Goal: Use online tool/utility: Use online tool/utility

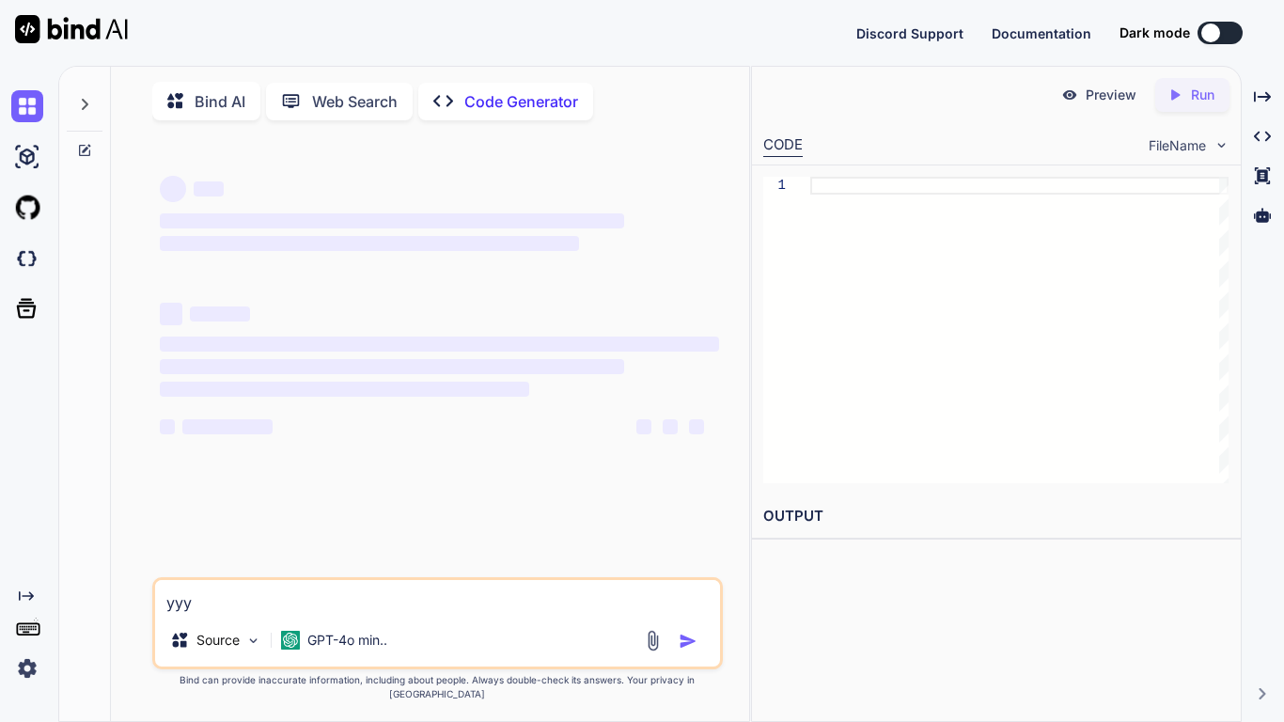
type textarea "x"
type textarea "yy"
type textarea "x"
type textarea "y"
type textarea "x"
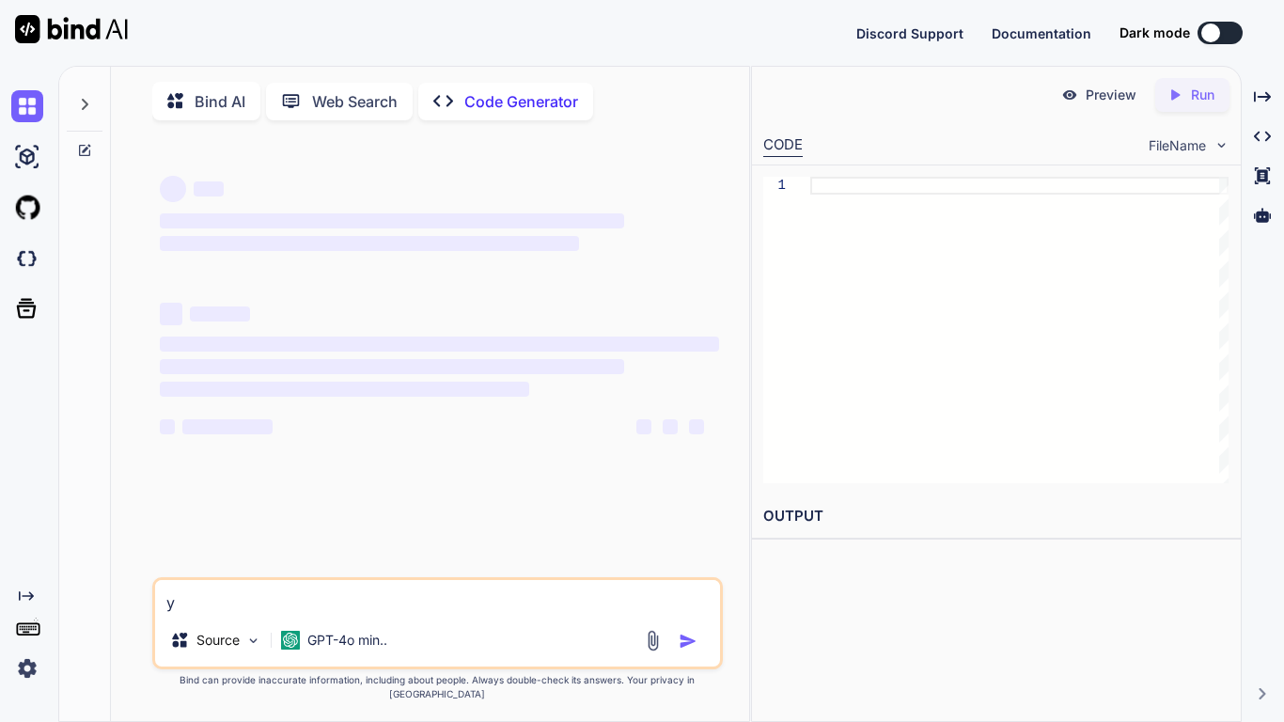
type textarea "x"
type textarea "s"
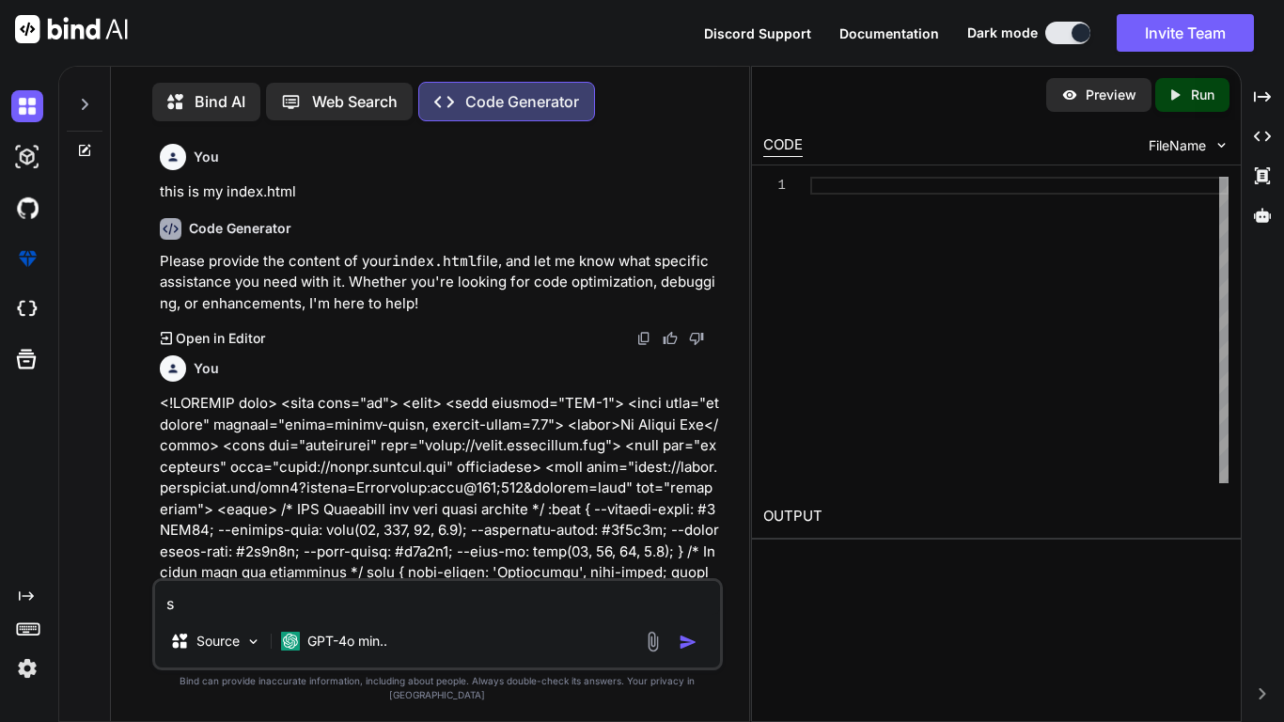
type textarea "x"
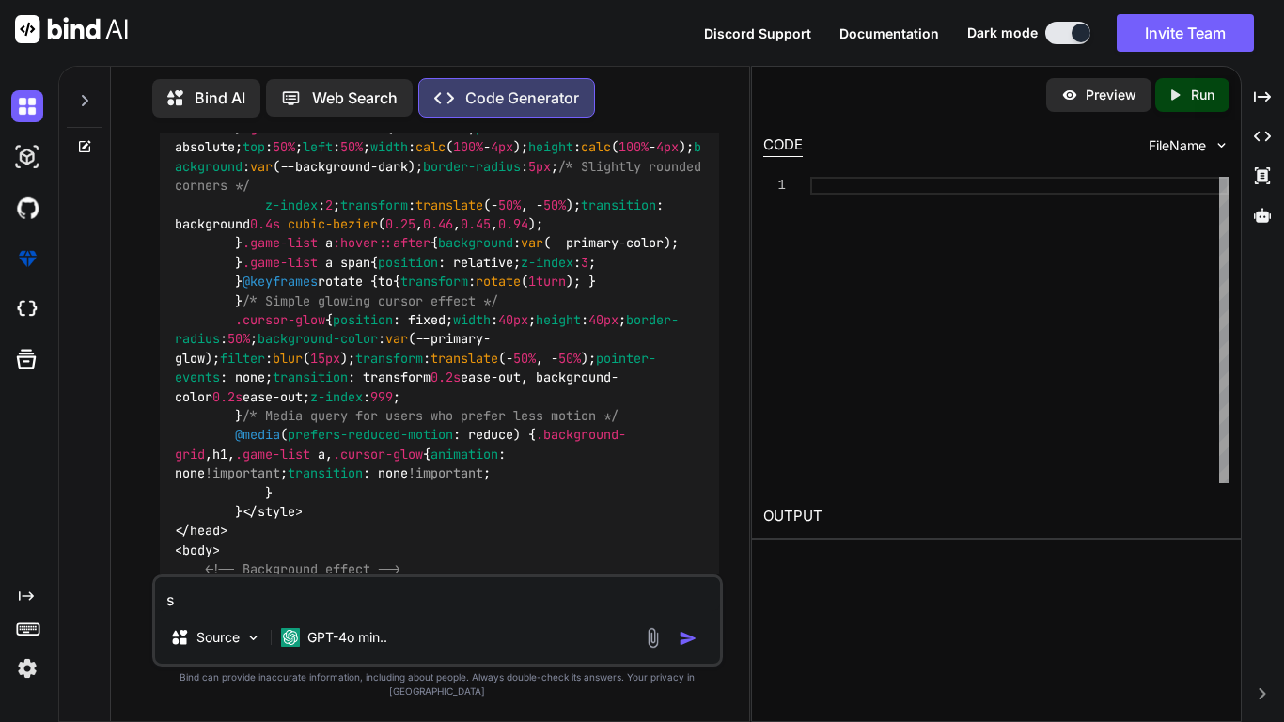
scroll to position [7469, 0]
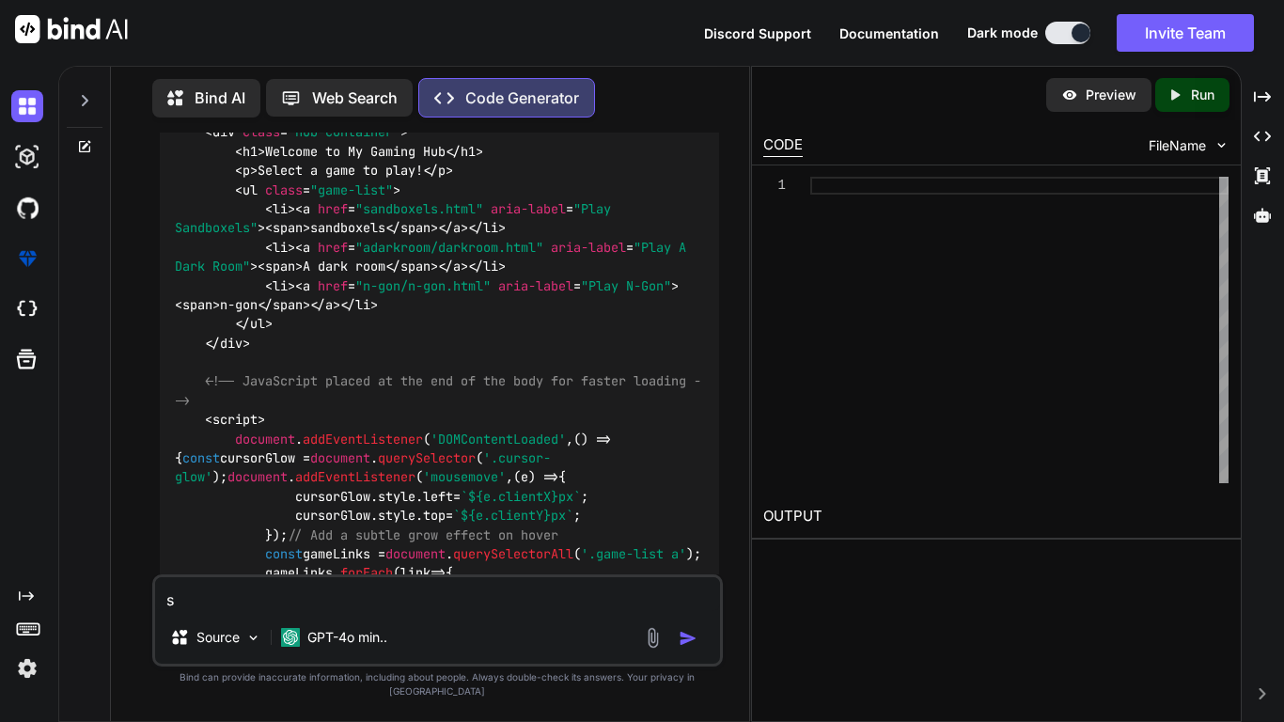
type textarea "x"
type textarea "o"
type textarea "x"
type textarea "op"
type textarea "x"
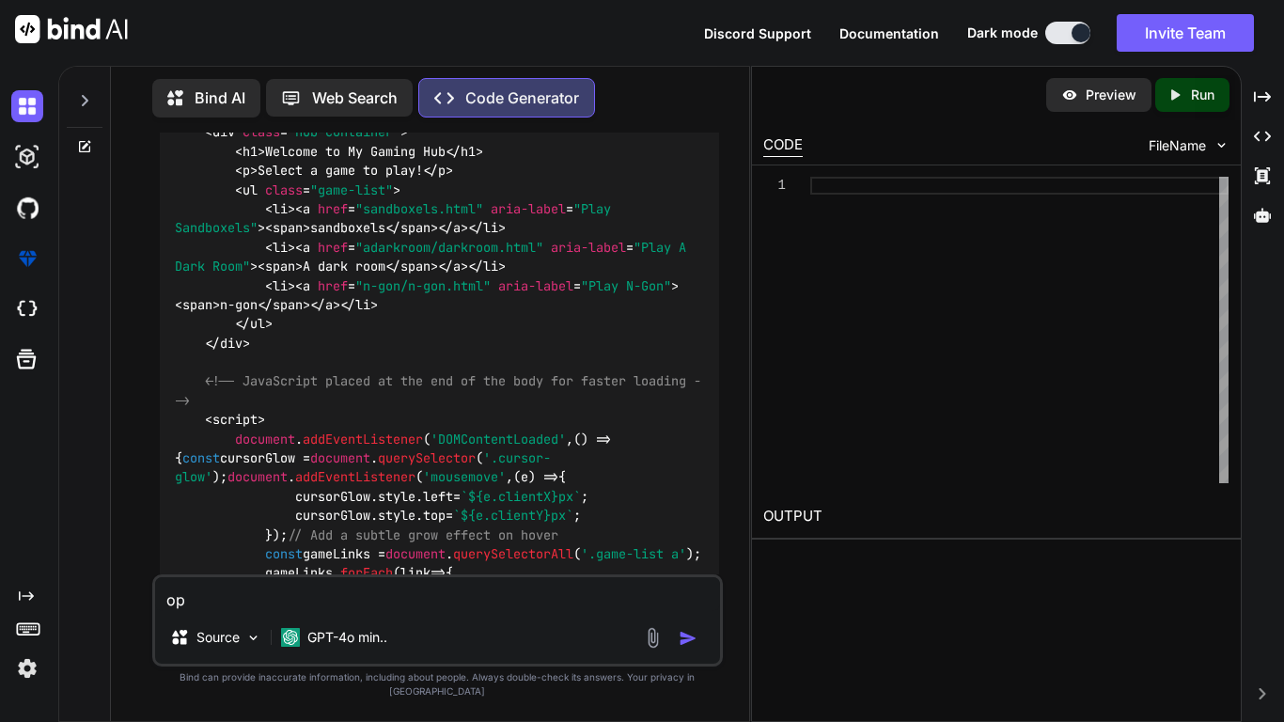
type textarea "opt"
type textarea "x"
type textarea "opto"
type textarea "x"
type textarea "opto"
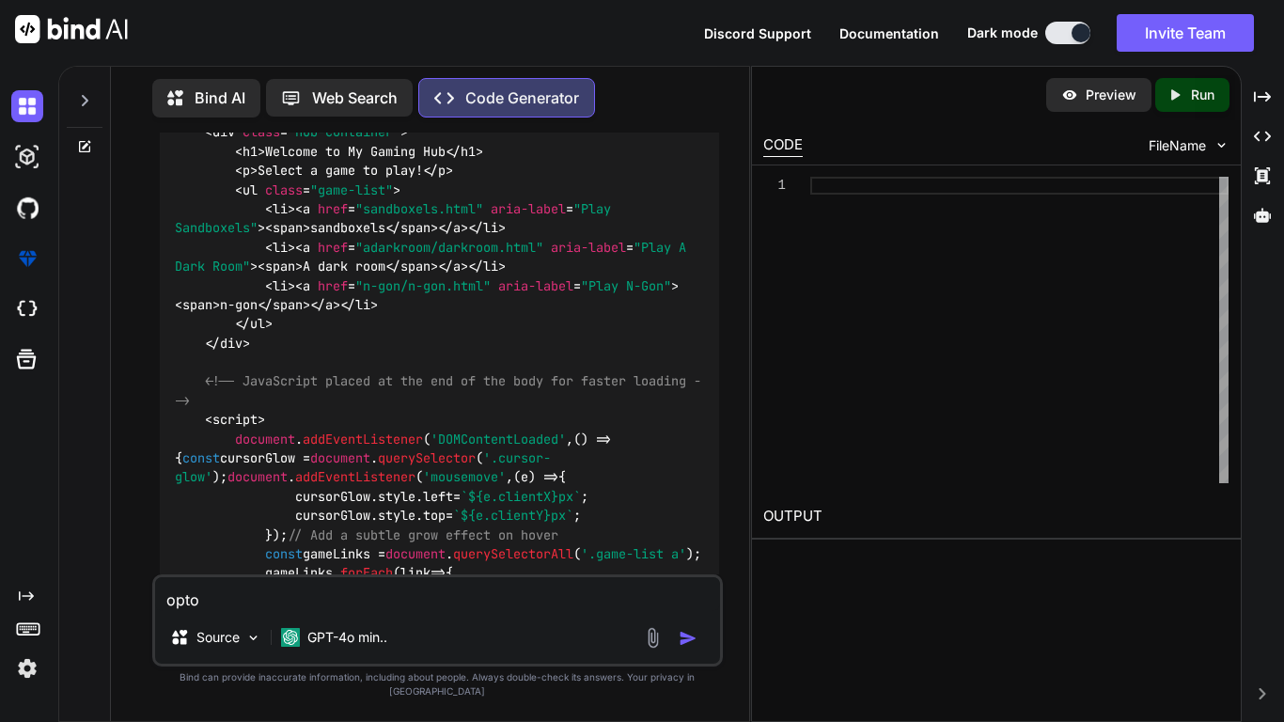
type textarea "x"
type textarea "opto m"
type textarea "x"
type textarea "opto mi"
type textarea "x"
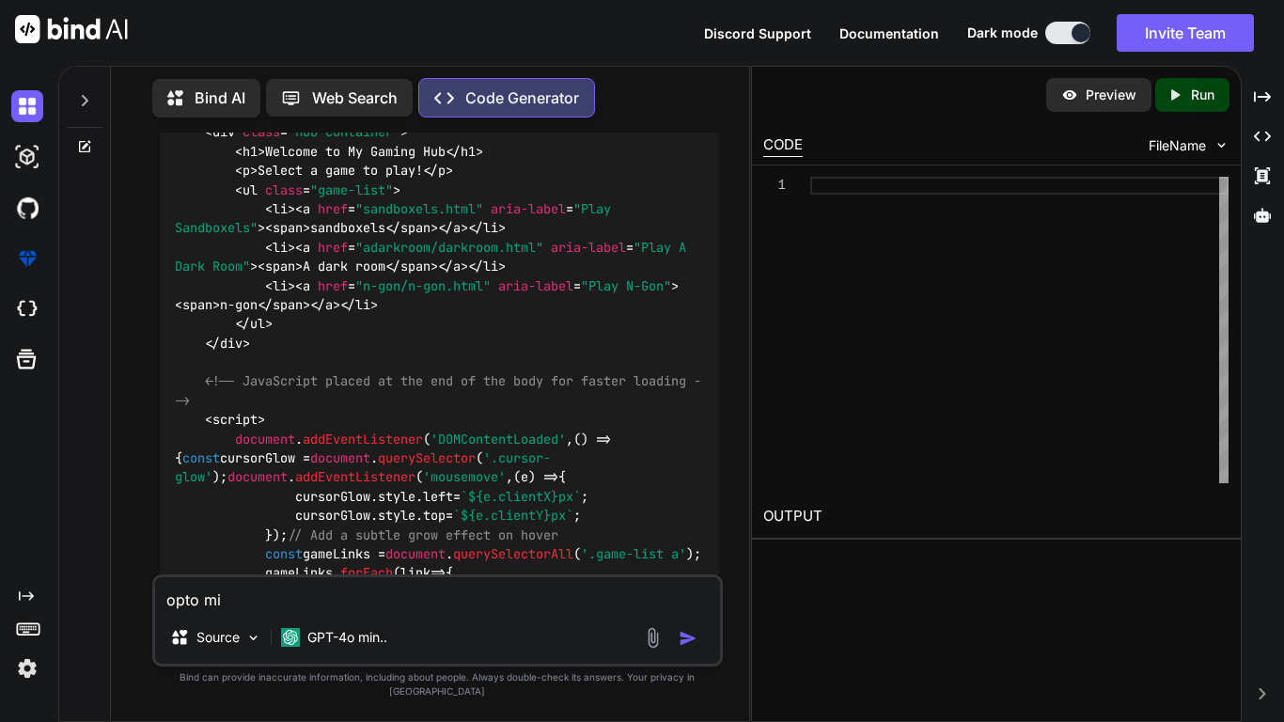
type textarea "opto miz"
type textarea "x"
type textarea "opto [PERSON_NAME]"
type textarea "x"
type textarea "opto [PERSON_NAME]"
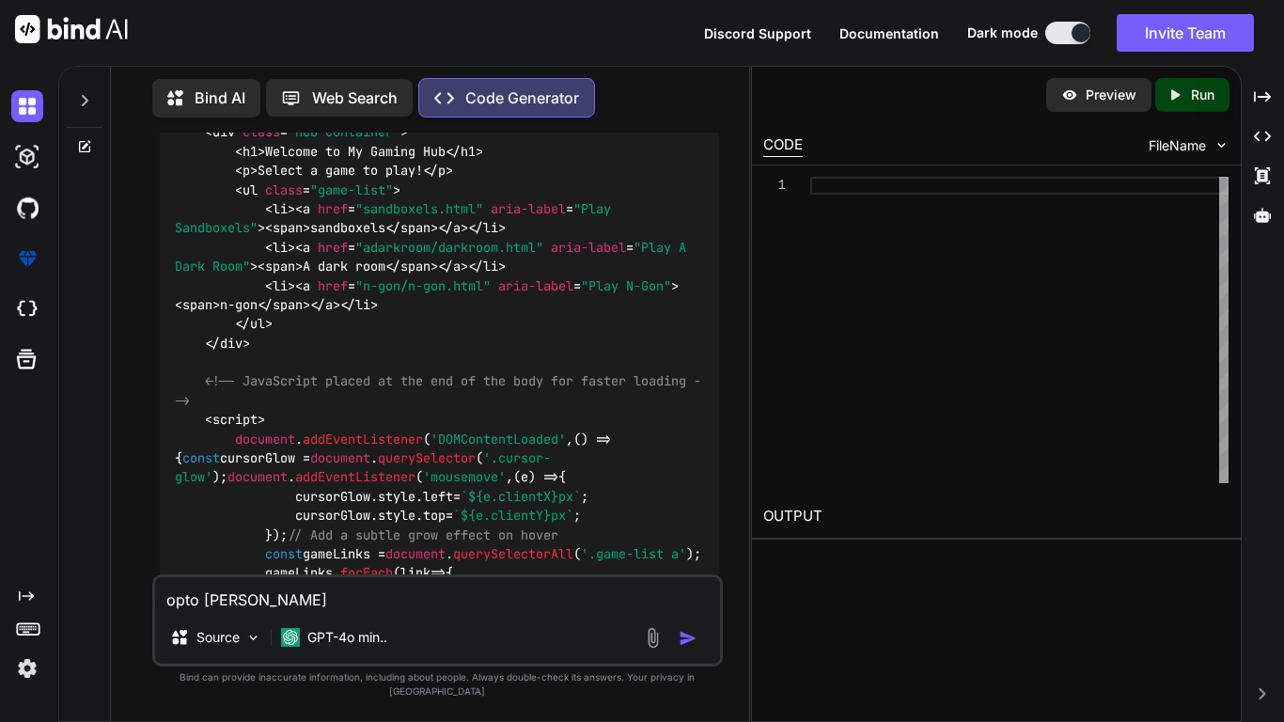
type textarea "x"
type textarea "opto [PERSON_NAME] t"
type textarea "x"
type textarea "opto [PERSON_NAME] th"
type textarea "x"
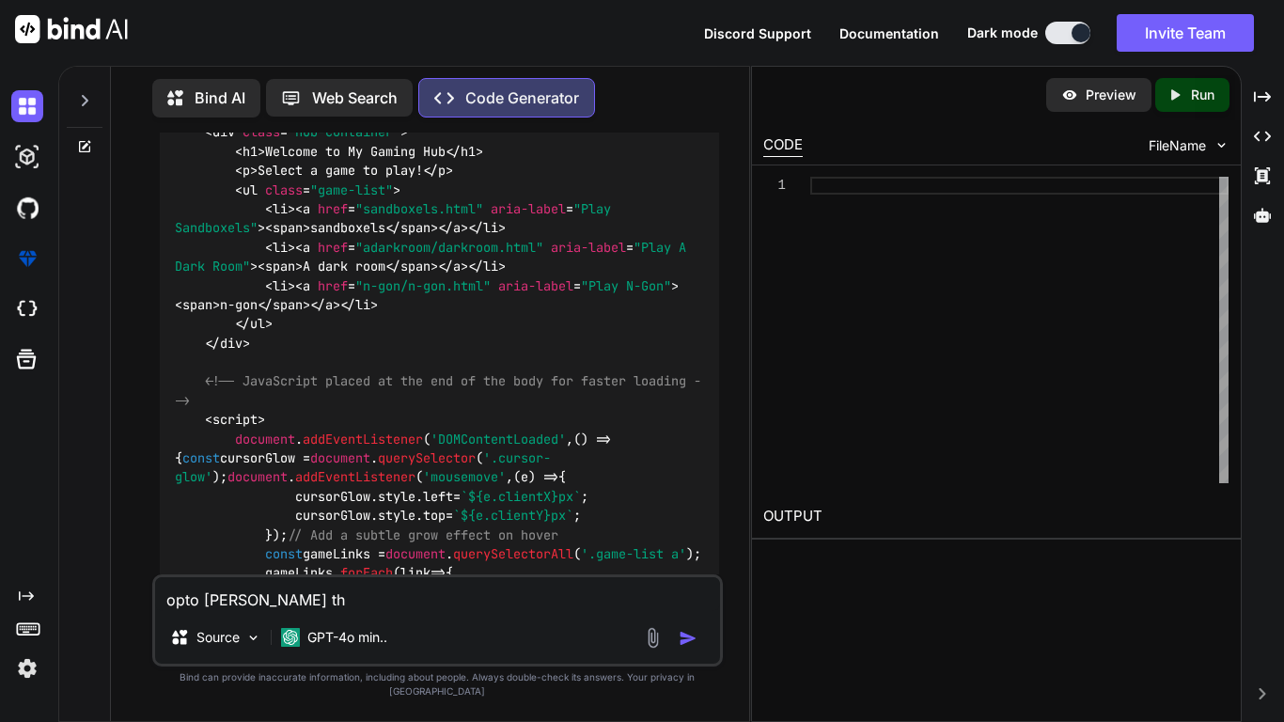
type textarea "opto [PERSON_NAME]"
type textarea "x"
type textarea "opto [PERSON_NAME] this"
type textarea "x"
type textarea "opto [PERSON_NAME] this"
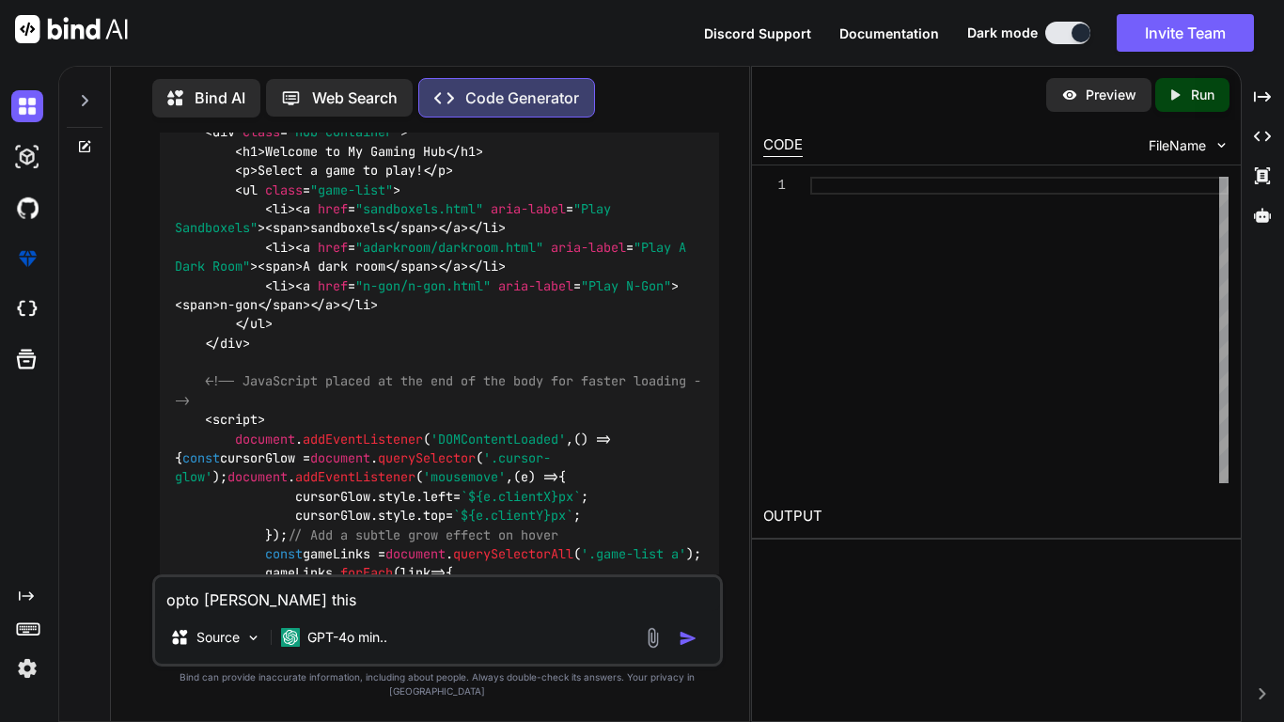
type textarea "x"
type textarea "opto [PERSON_NAME] this <!DOCTYPE html> <html> <head> <meta name="viewport" con…"
type textarea "x"
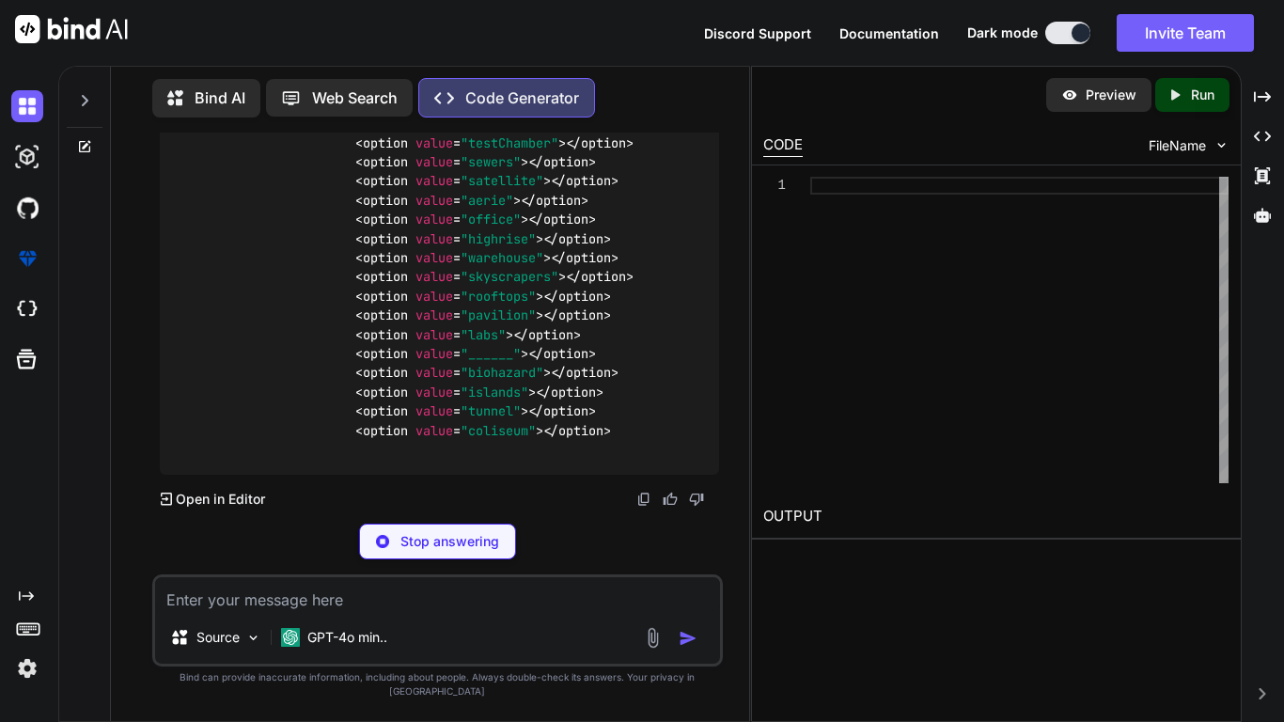
scroll to position [20224, 0]
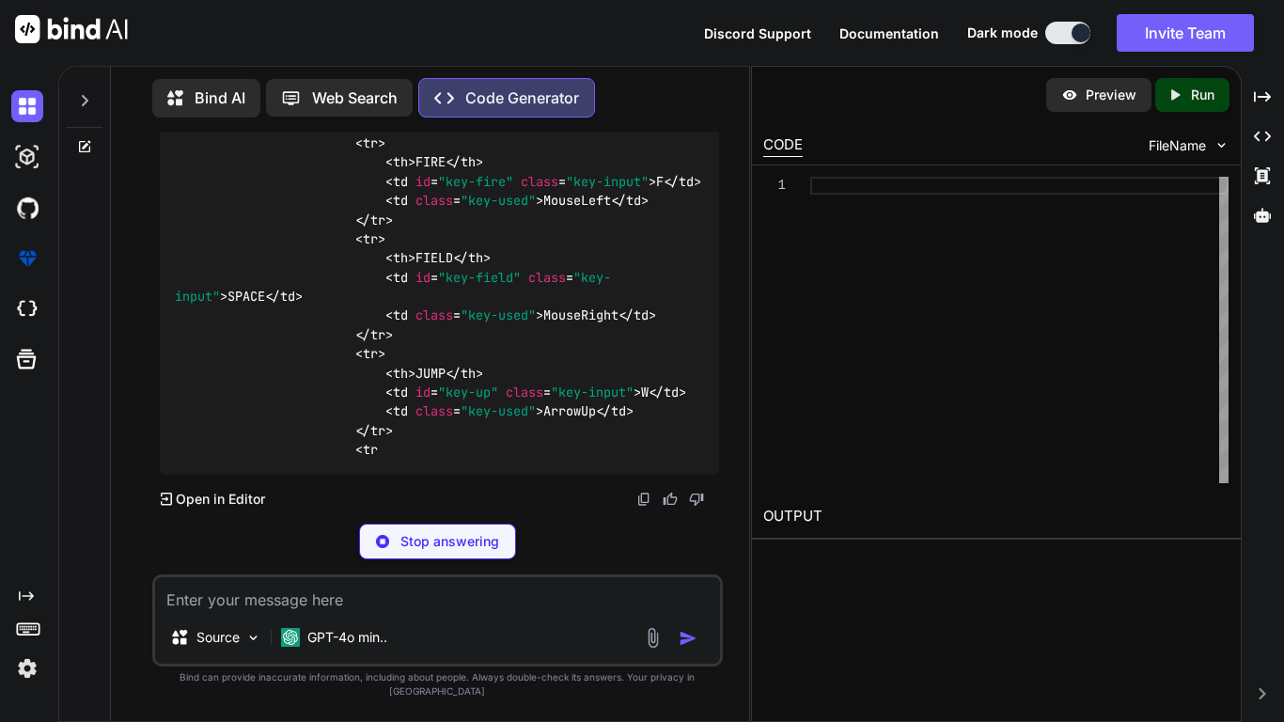
type textarea "x"
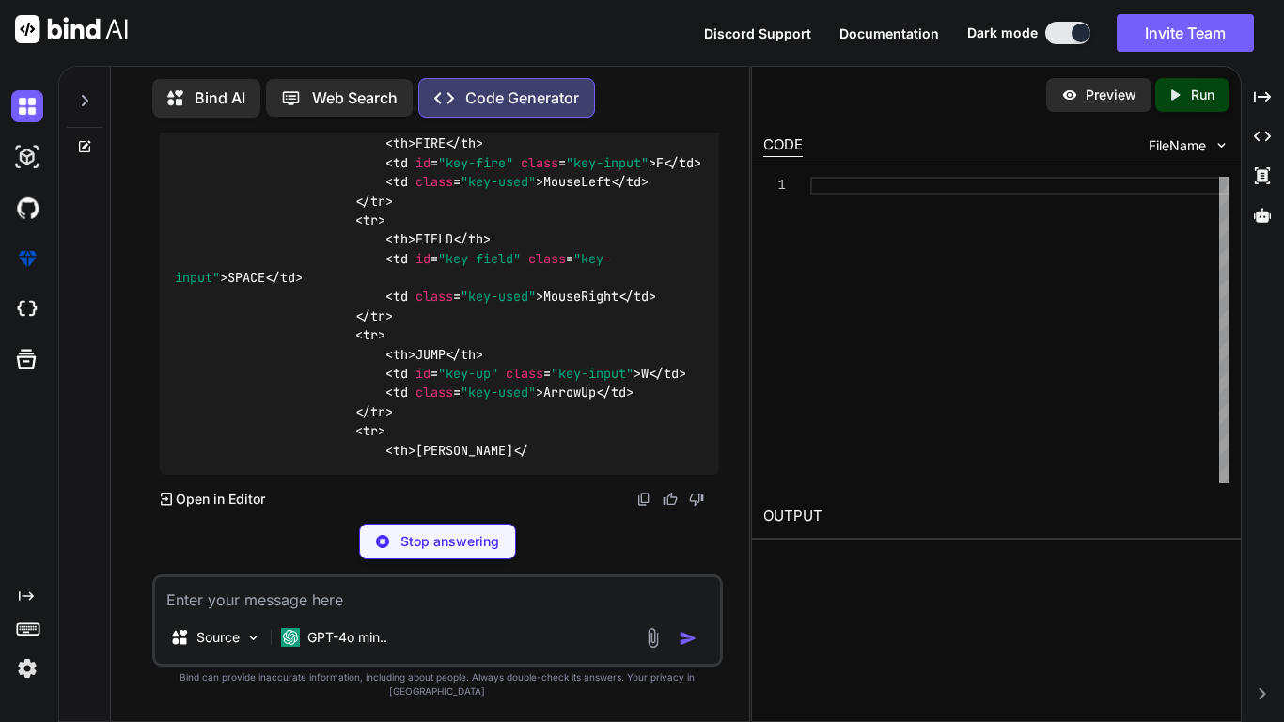
type textarea "x"
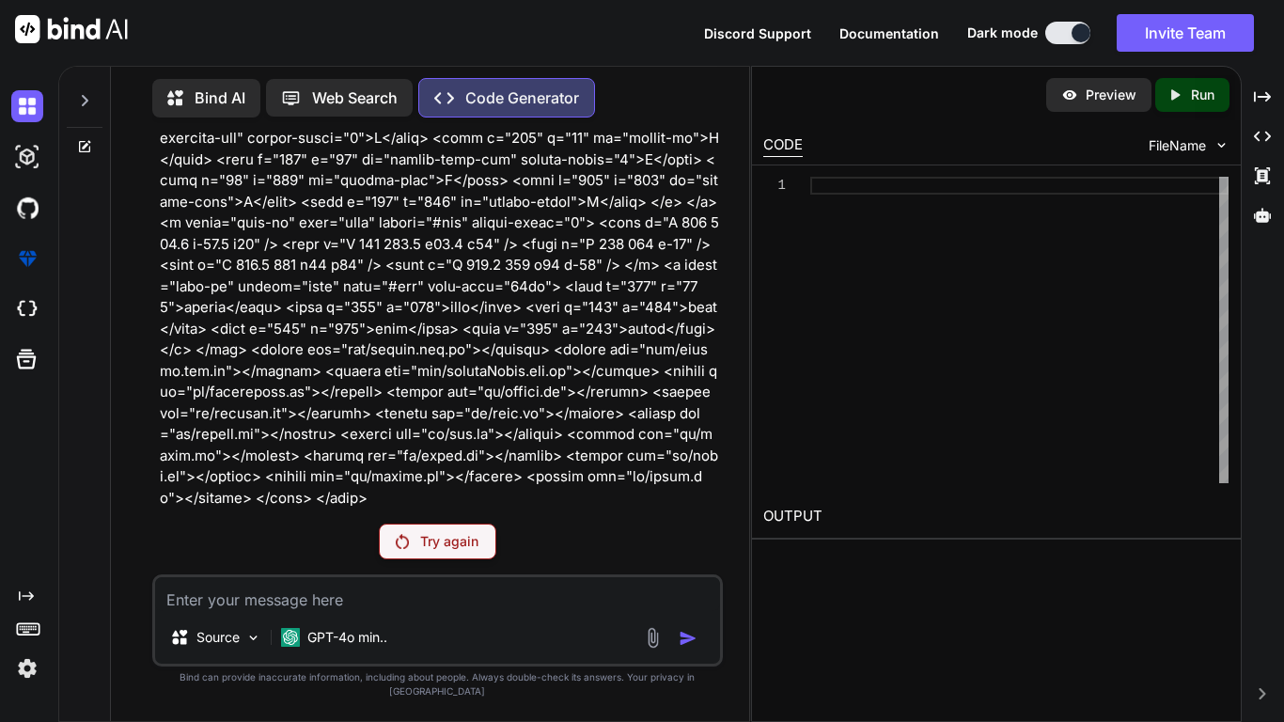
scroll to position [17556, 0]
click at [425, 550] on p "Try again" at bounding box center [449, 541] width 58 height 19
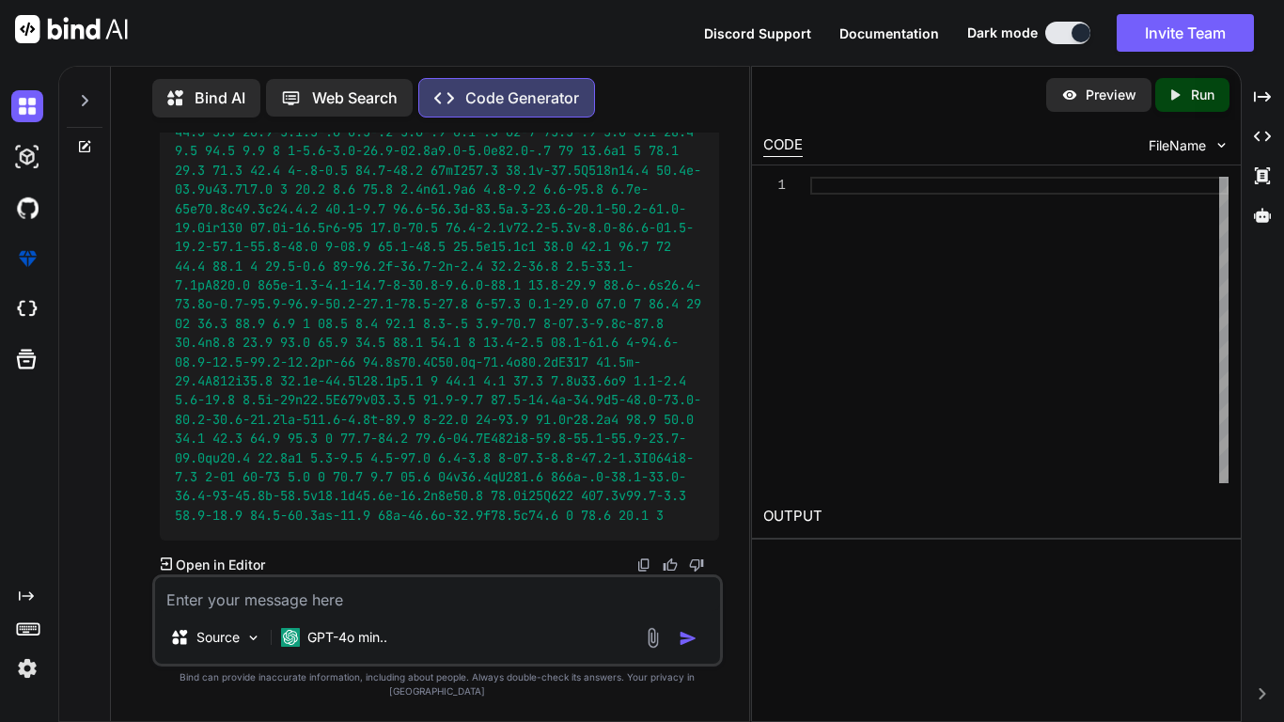
scroll to position [23050, 0]
click at [339, 611] on textarea at bounding box center [437, 594] width 565 height 34
type textarea "countenu"
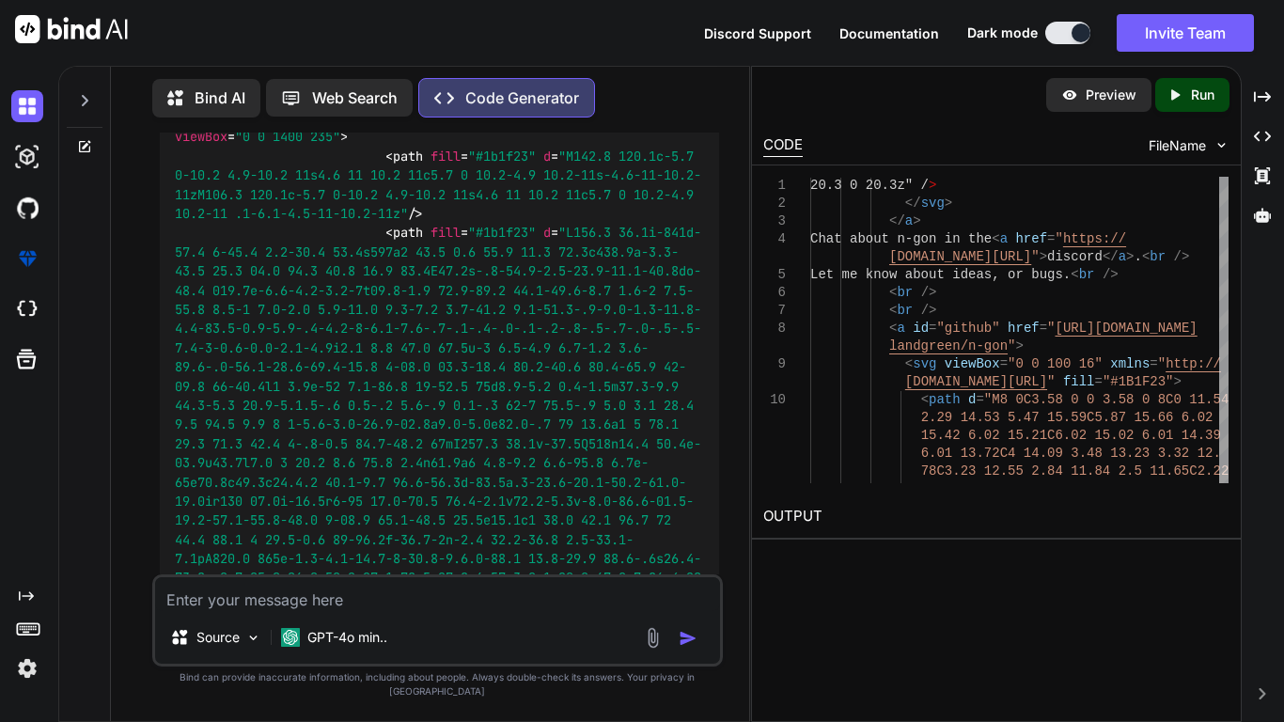
scroll to position [17912, 0]
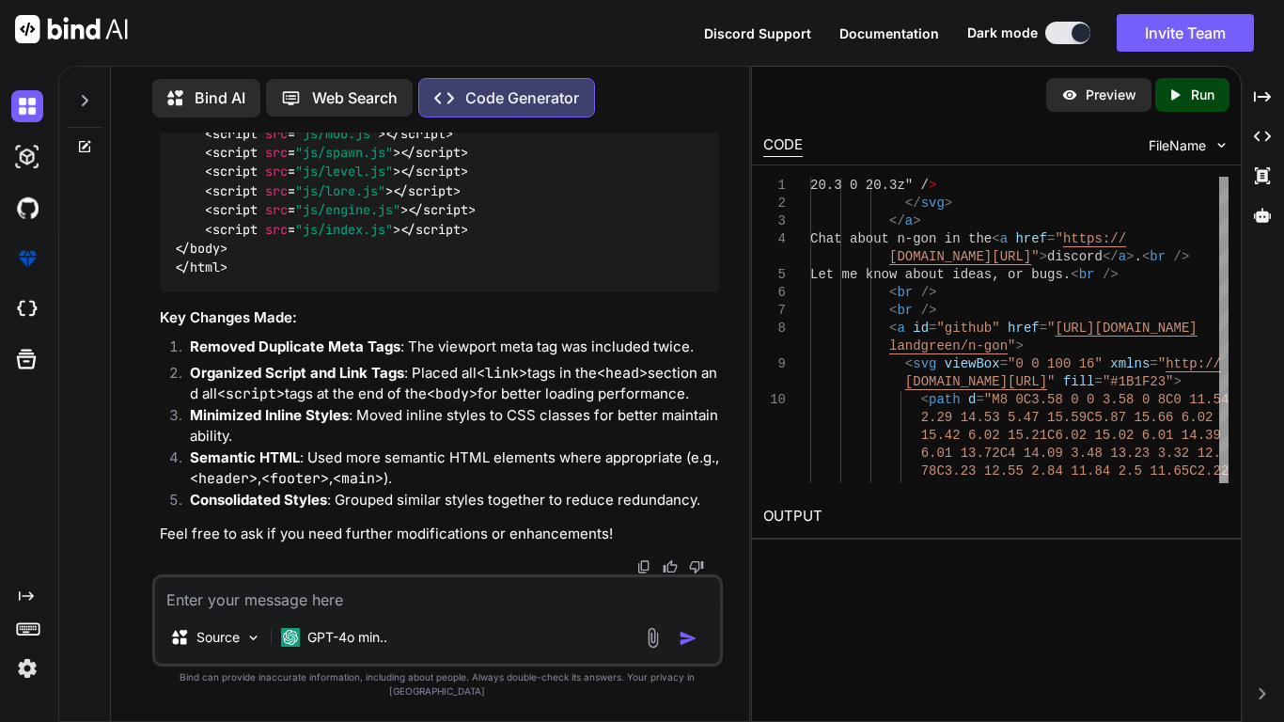
scroll to position [23522, 0]
